Goal: Navigation & Orientation: Find specific page/section

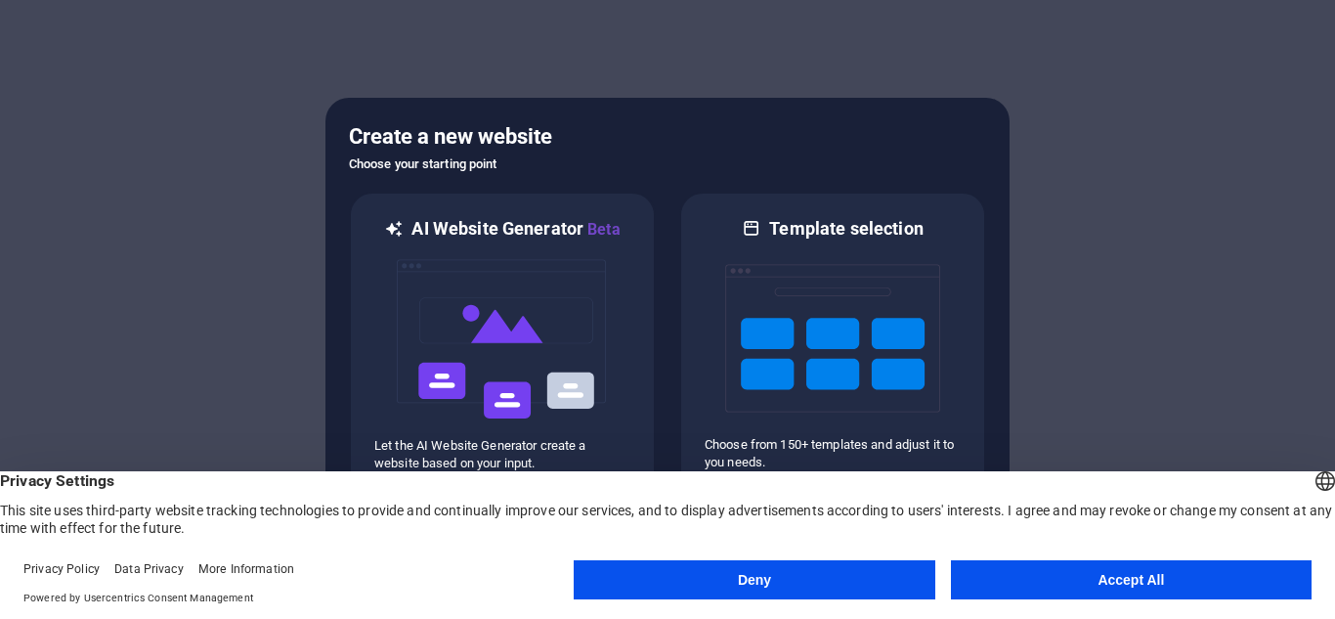
click at [1141, 587] on button "Accept All" at bounding box center [1131, 579] width 361 height 39
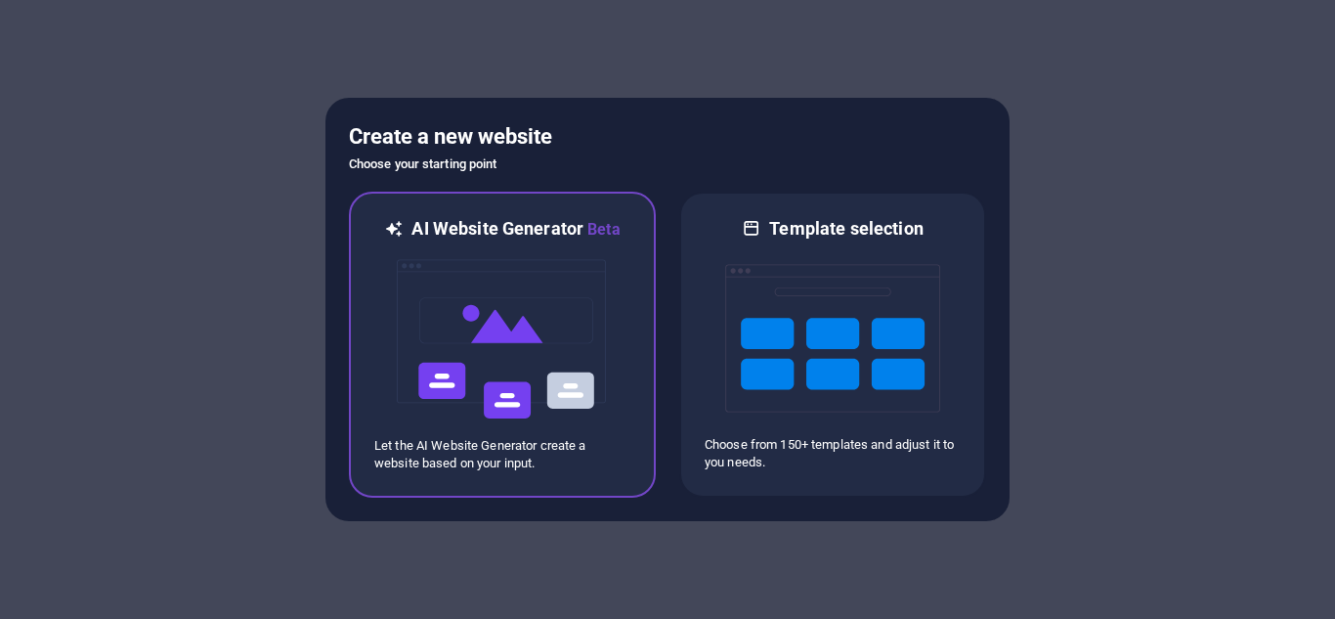
click at [560, 347] on img at bounding box center [502, 338] width 215 height 195
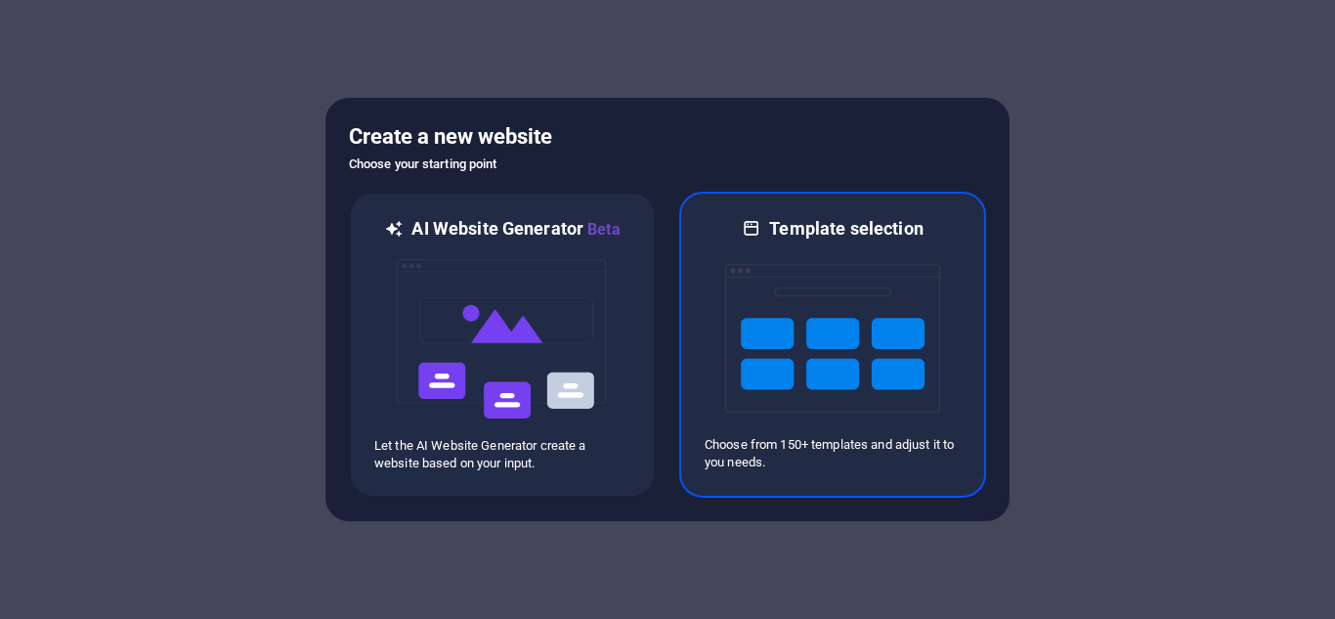
click at [796, 326] on img at bounding box center [832, 337] width 215 height 195
